Goal: Transaction & Acquisition: Purchase product/service

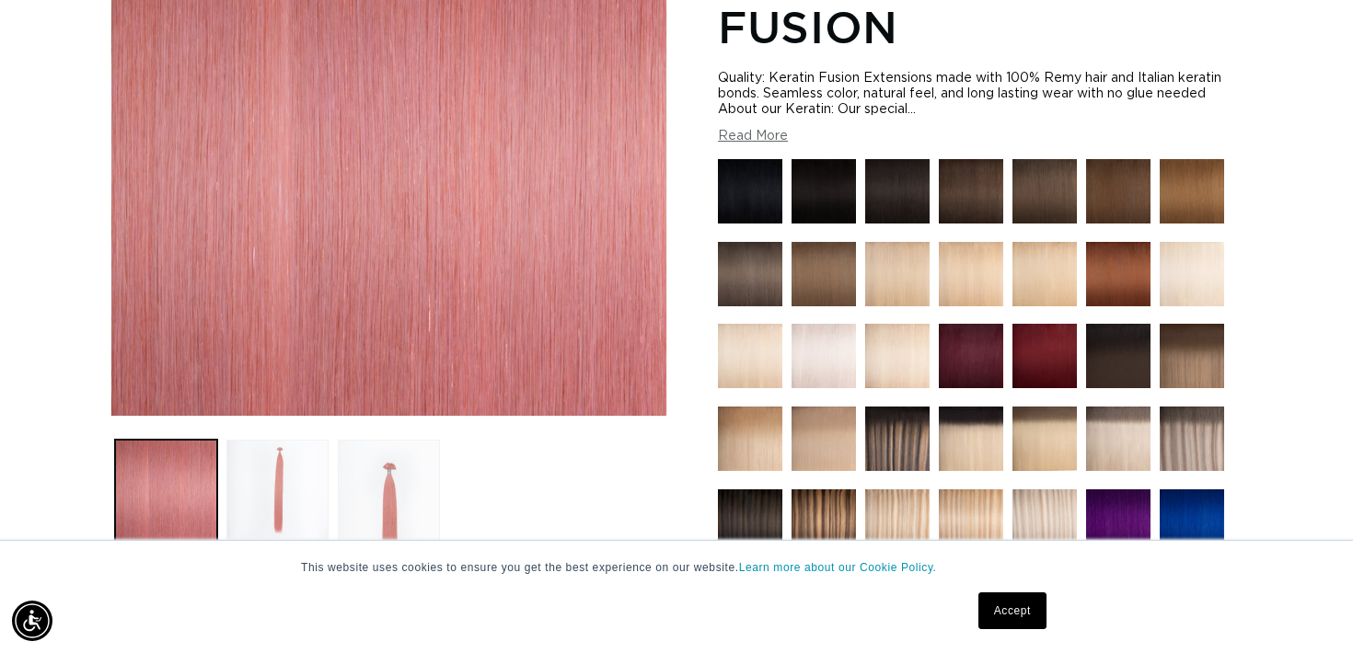
scroll to position [0, 2444]
click at [1058, 379] on img at bounding box center [1044, 356] width 64 height 64
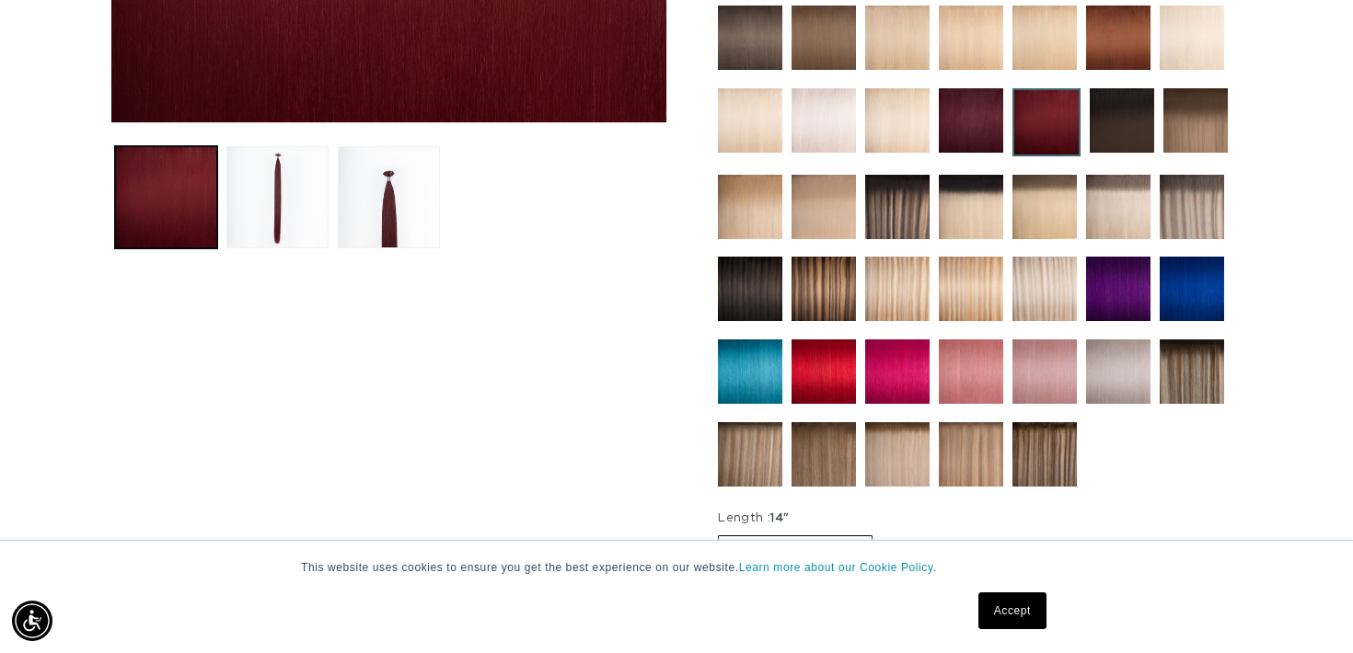
scroll to position [0, 1222]
click at [913, 363] on img at bounding box center [897, 372] width 64 height 64
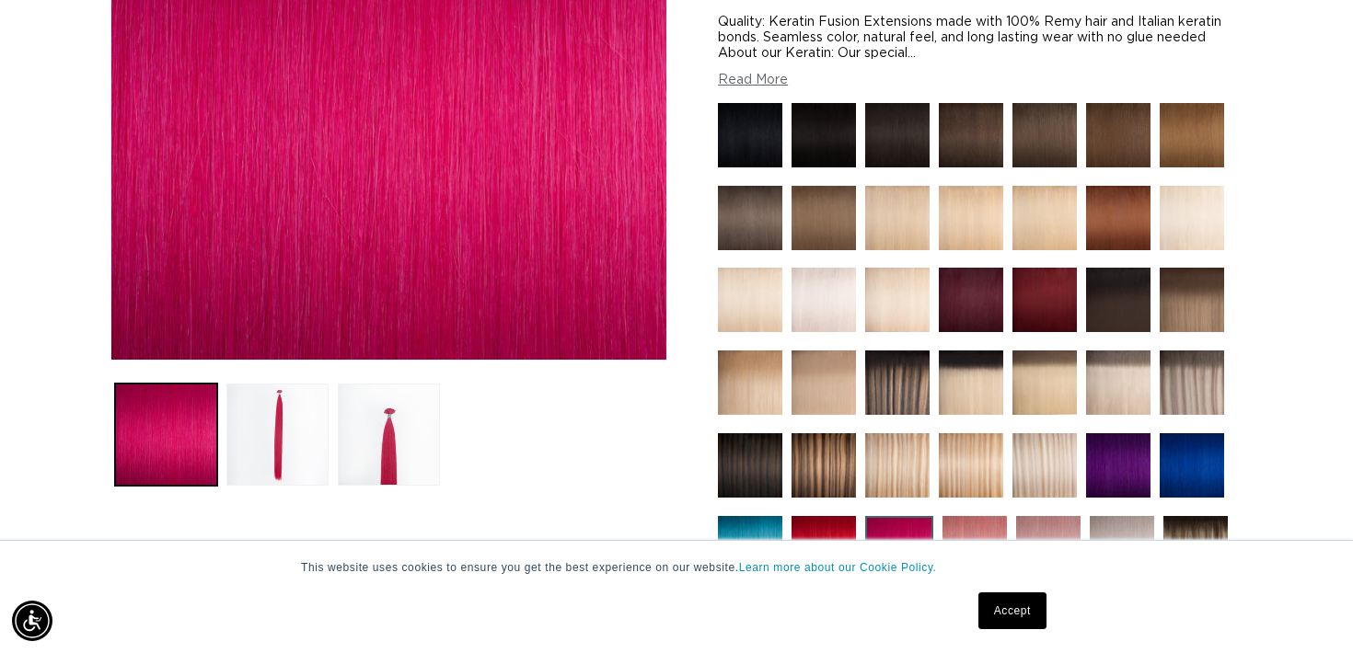
scroll to position [0, 2444]
click at [1015, 590] on div "Accept" at bounding box center [1012, 611] width 79 height 48
click at [1011, 614] on link "Accept" at bounding box center [1012, 611] width 68 height 37
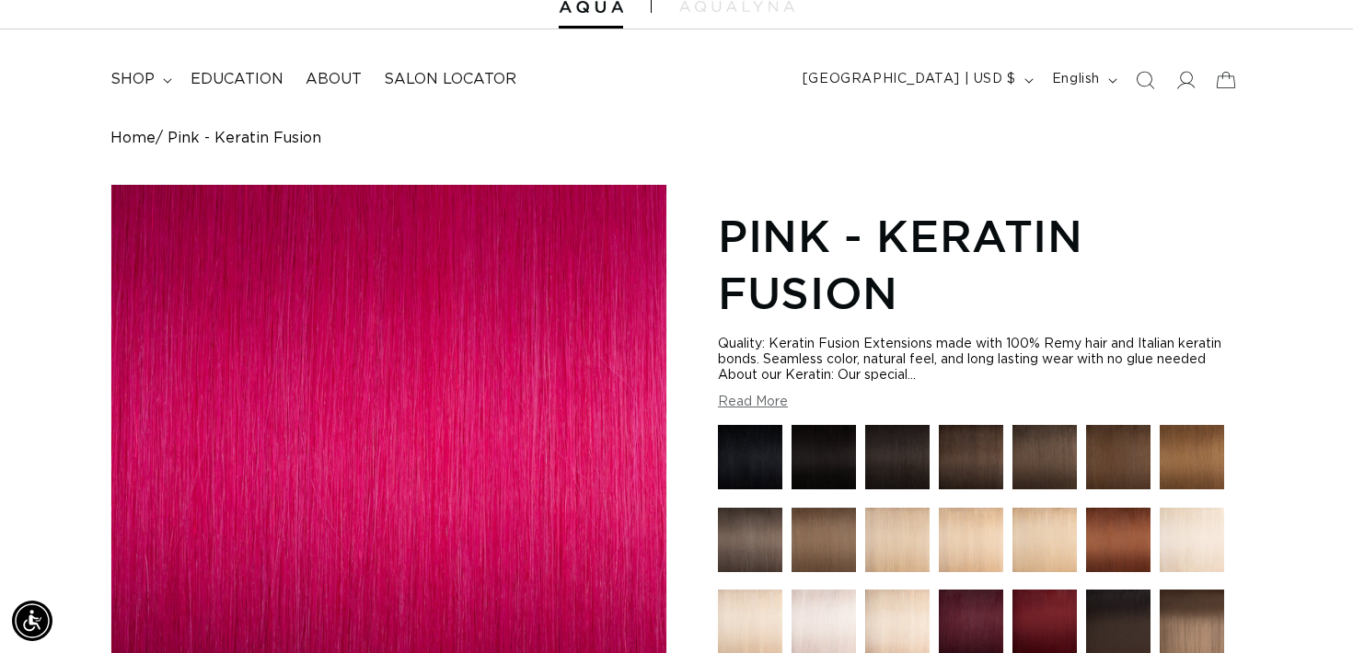
scroll to position [0, 0]
click at [756, 399] on button "Read More" at bounding box center [753, 403] width 70 height 16
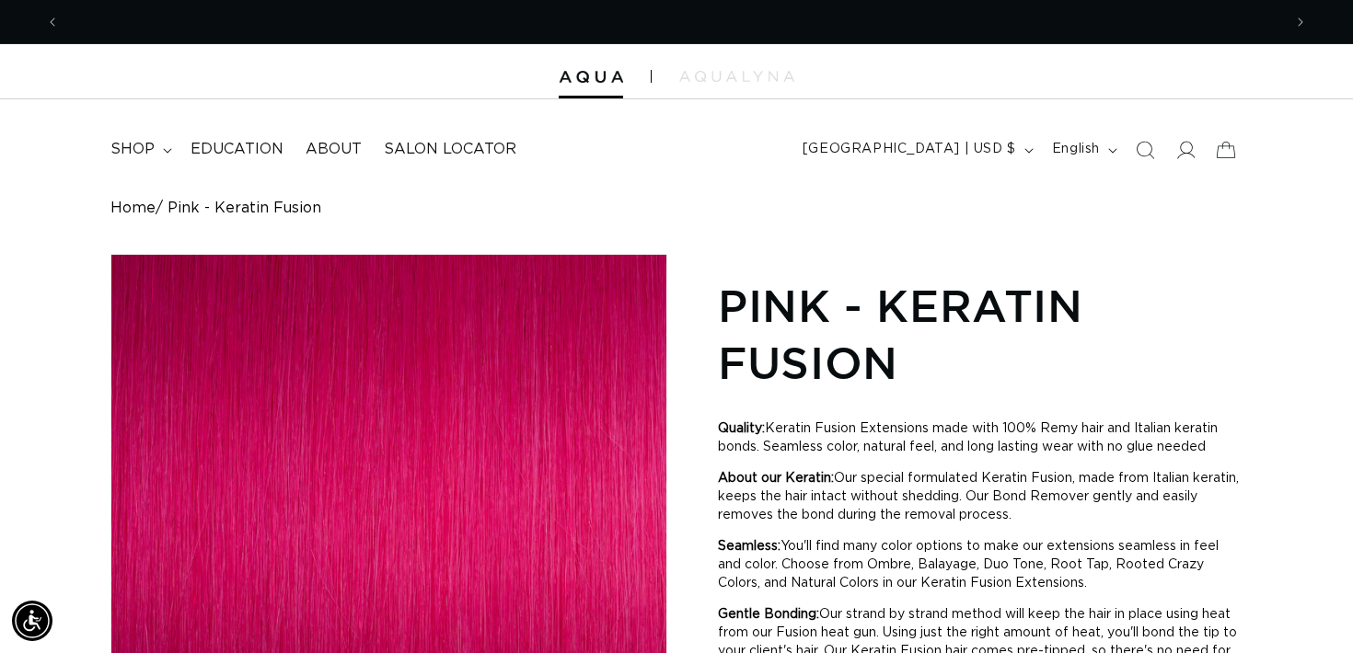
scroll to position [0, 1222]
